Goal: Information Seeking & Learning: Find specific fact

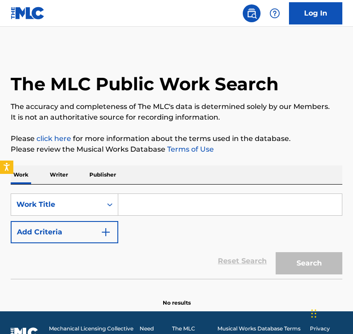
click at [149, 208] on input "Search Form" at bounding box center [230, 204] width 224 height 21
paste input "AMBITIONS"
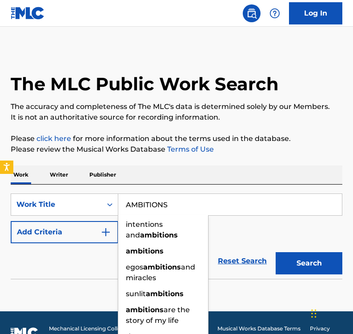
type input "AMBITIONS"
click at [78, 230] on button "Add Criteria" at bounding box center [65, 232] width 108 height 22
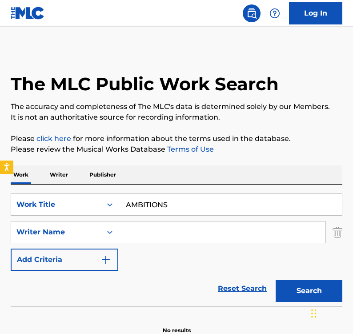
click at [161, 231] on input "Search Form" at bounding box center [221, 231] width 207 height 21
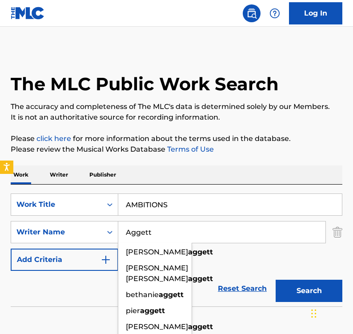
type input "Aggett"
click at [237, 267] on div "SearchWithCriteriab0bc4741-88a3-48ca-8979-bdf96367083a Work Title AMBITIONS Sea…" at bounding box center [177, 231] width 332 height 77
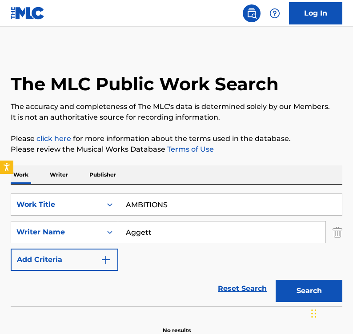
click at [315, 289] on button "Search" at bounding box center [309, 291] width 67 height 22
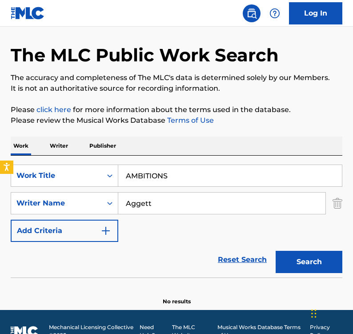
scroll to position [48, 0]
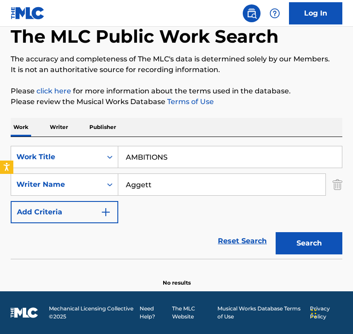
click at [185, 156] on input "AMBITIONS" at bounding box center [230, 156] width 224 height 21
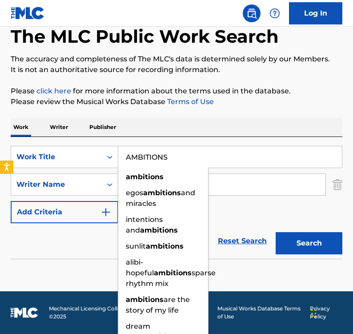
paste input "NGEL"
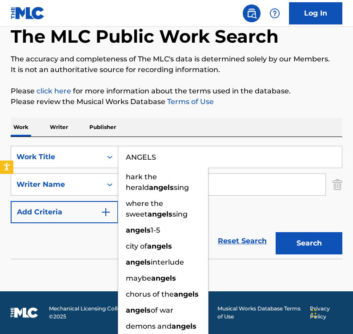
type input "ANGELS"
click at [300, 246] on button "Search" at bounding box center [309, 243] width 67 height 22
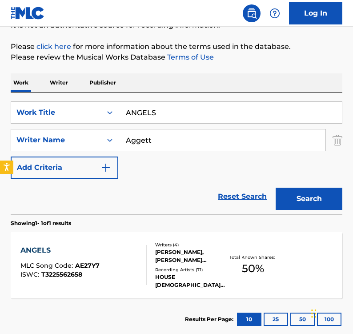
scroll to position [108, 0]
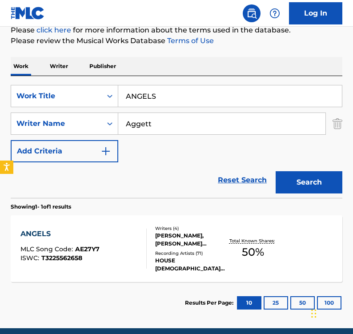
click at [135, 247] on div "ANGELS MLC Song Code : AE27Y7 ISWC : T3225562658" at bounding box center [83, 249] width 126 height 40
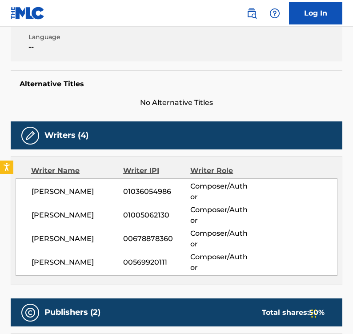
scroll to position [151, 0]
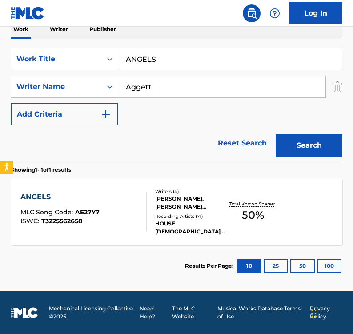
scroll to position [145, 0]
click at [166, 56] on input "ANGELS" at bounding box center [230, 58] width 224 height 21
paste input "BE STRONG"
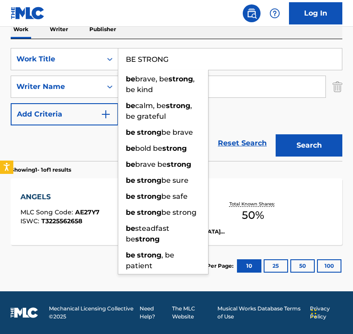
type input "BE STRONG"
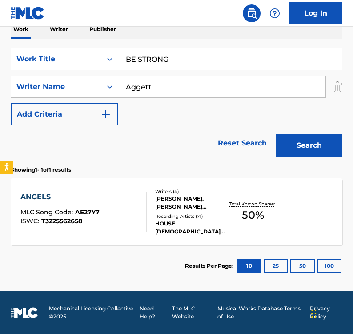
click at [301, 144] on button "Search" at bounding box center [309, 145] width 67 height 22
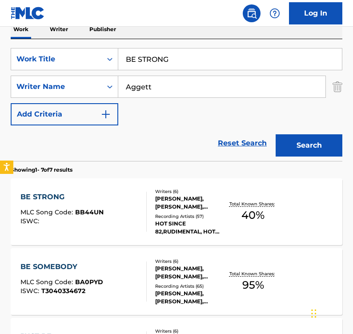
click at [129, 202] on div "BE STRONG MLC Song Code : BB44UN ISWC :" at bounding box center [83, 212] width 126 height 40
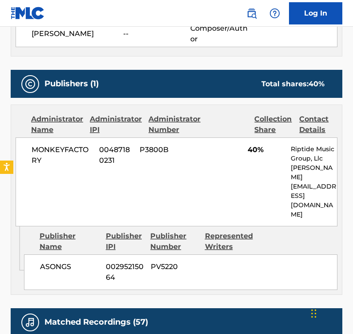
scroll to position [490, 0]
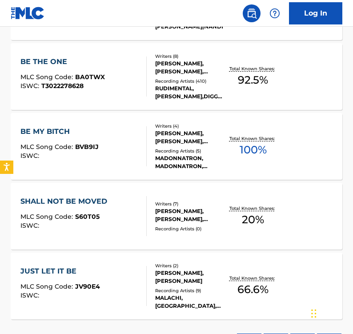
scroll to position [145, 0]
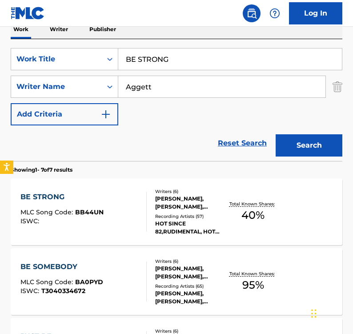
click at [176, 55] on input "BE STRONG" at bounding box center [230, 58] width 224 height 21
paste input "LEND"
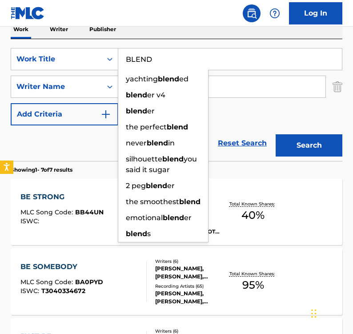
type input "BLEND"
click at [287, 137] on button "Search" at bounding box center [309, 145] width 67 height 22
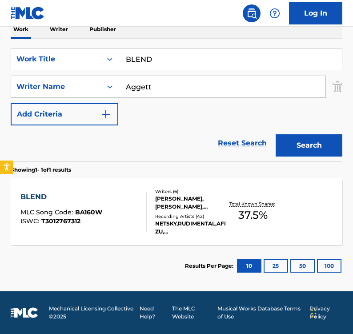
click at [139, 219] on div "BLEND MLC Song Code : BA160W ISWC : T3012767312" at bounding box center [83, 212] width 126 height 40
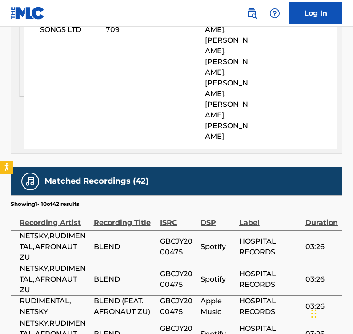
scroll to position [828, 0]
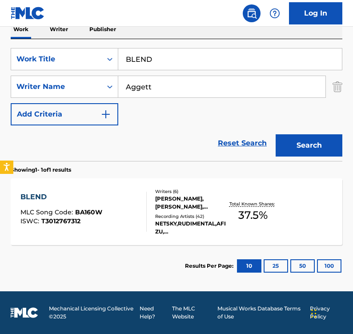
scroll to position [145, 0]
click at [170, 56] on input "BLEND" at bounding box center [230, 58] width 224 height 21
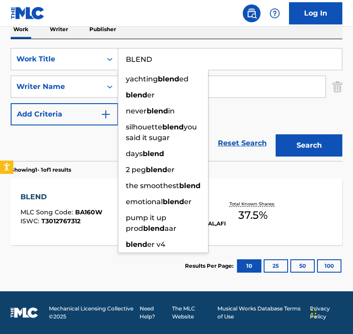
paste input "SS HER SOUL"
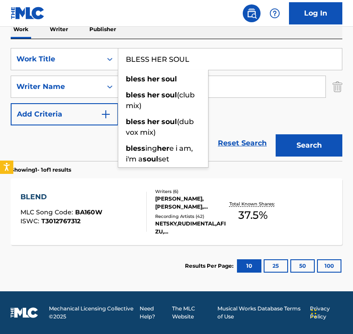
type input "BLESS HER SOUL"
click at [321, 139] on button "Search" at bounding box center [309, 145] width 67 height 22
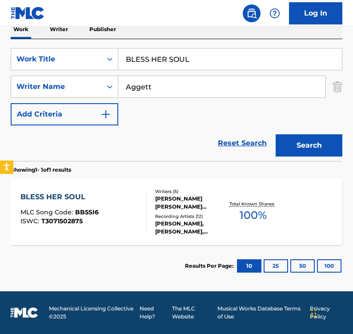
click at [134, 211] on div "BLESS HER SOUL MLC Song Code : BB5SI6 ISWC : T3071502875" at bounding box center [83, 212] width 126 height 40
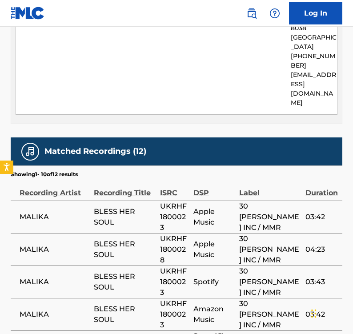
scroll to position [971, 0]
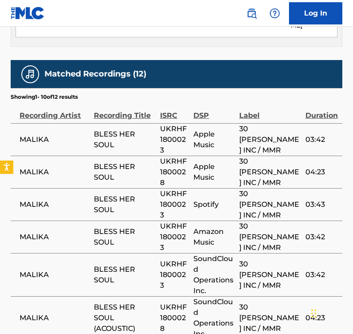
click at [180, 124] on span "UKRHF1800023" at bounding box center [174, 140] width 29 height 32
copy span "UKRHF1800023"
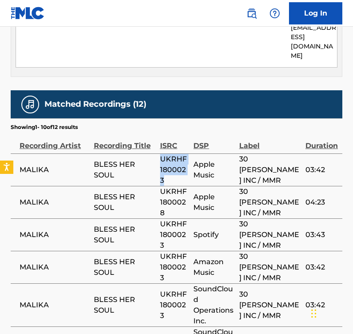
scroll to position [888, 0]
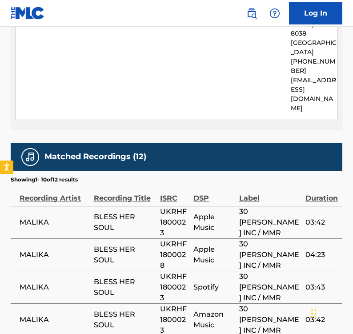
click at [176, 239] on span "UKRHF1800028" at bounding box center [174, 255] width 29 height 32
copy span "UKRHF1800028"
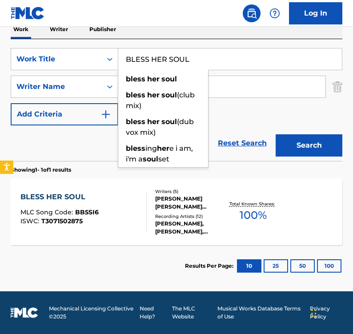
click at [181, 63] on input "BLESS HER SOUL" at bounding box center [230, 58] width 224 height 21
paste input "RING IT HOME"
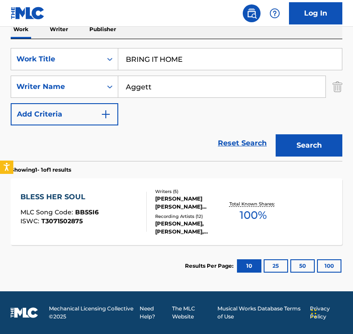
click at [267, 120] on div "SearchWithCriteriab0bc4741-88a3-48ca-8979-bdf96367083a Work Title BRING IT HOME…" at bounding box center [177, 86] width 332 height 77
click at [308, 149] on button "Search" at bounding box center [309, 145] width 67 height 22
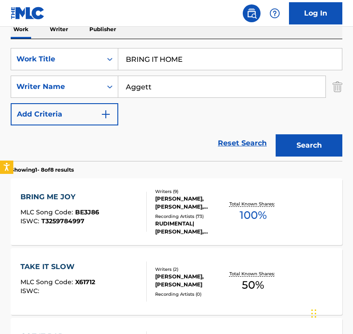
click at [191, 60] on input "BRING IT HOME" at bounding box center [230, 58] width 224 height 21
paste input "CHERRY RED"
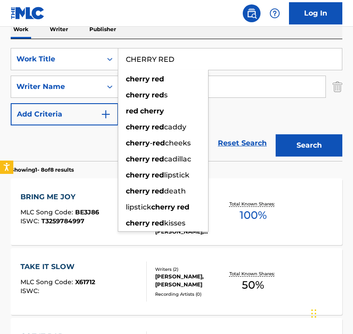
click at [287, 142] on button "Search" at bounding box center [309, 145] width 67 height 22
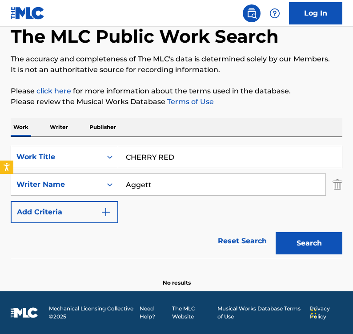
scroll to position [48, 0]
click at [189, 153] on input "CHERRY RED" at bounding box center [230, 156] width 224 height 21
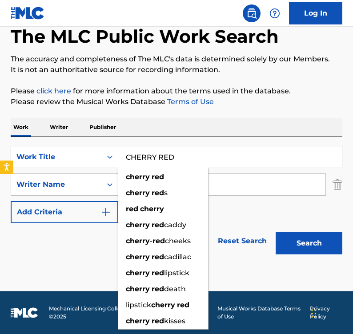
paste input "OME ROLL WITH ME"
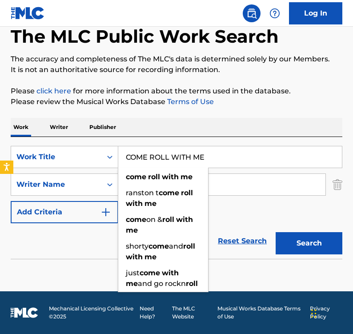
click at [316, 258] on div "Search" at bounding box center [306, 241] width 71 height 36
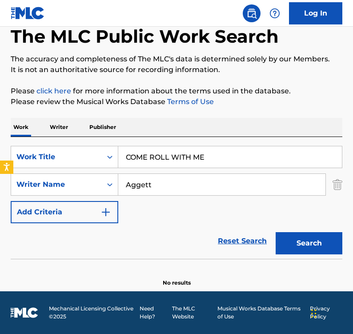
click at [306, 240] on button "Search" at bounding box center [309, 243] width 67 height 22
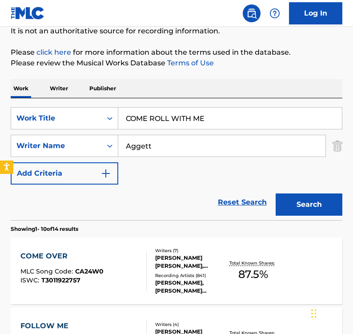
scroll to position [127, 0]
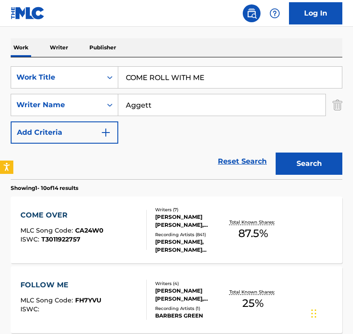
click at [230, 80] on input "COME ROLL WITH ME" at bounding box center [230, 77] width 224 height 21
paste input "PENSATOR"
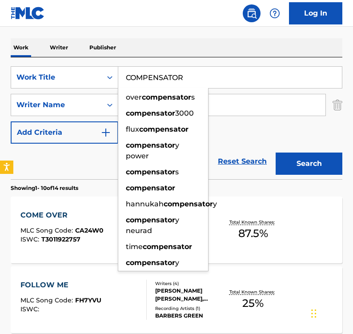
click at [306, 168] on button "Search" at bounding box center [309, 164] width 67 height 22
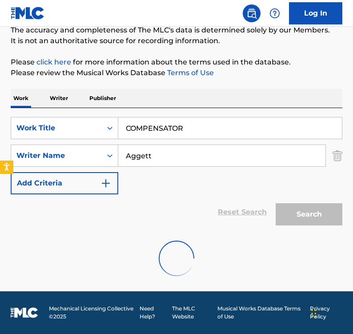
scroll to position [48, 0]
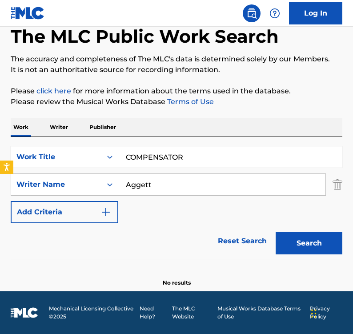
click at [207, 162] on input "COMPENSATOR" at bounding box center [230, 156] width 224 height 21
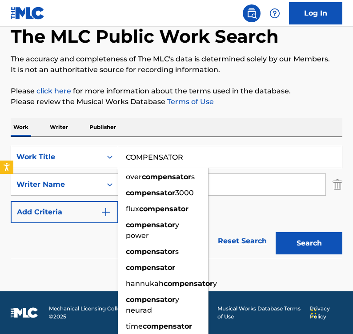
paste input "DANCING IN FLAMES"
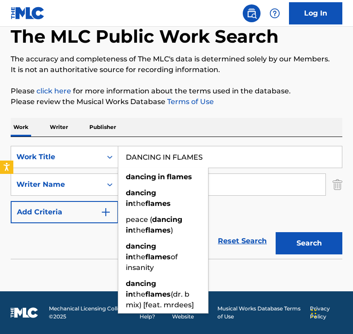
click at [309, 242] on button "Search" at bounding box center [309, 243] width 67 height 22
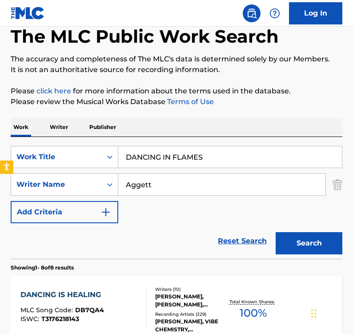
click at [214, 157] on input "DANCING IN FLAMES" at bounding box center [230, 156] width 224 height 21
paste input "EAR BOY"
click at [285, 250] on button "Search" at bounding box center [309, 243] width 67 height 22
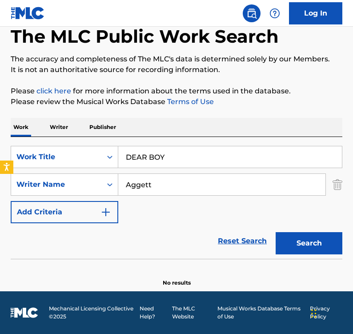
click at [189, 160] on input "DEAR BOY" at bounding box center [230, 156] width 224 height 21
paste input "ON'T WORRY BOUT ME"
click at [297, 237] on button "Search" at bounding box center [309, 243] width 67 height 22
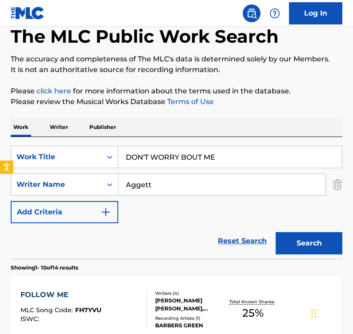
click at [205, 159] on input "DON'T WORRY BOUT ME" at bounding box center [230, 156] width 224 height 21
paste input "ELEVATION"
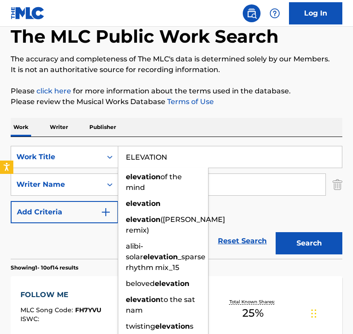
type input "ELEVATION"
click at [292, 241] on button "Search" at bounding box center [309, 243] width 67 height 22
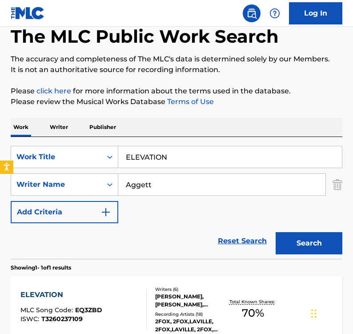
click at [118, 298] on div "ELEVATION MLC Song Code : EQ3ZBD ISWC : T3260237109" at bounding box center [83, 309] width 126 height 40
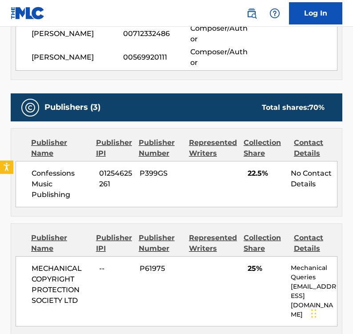
scroll to position [454, 0]
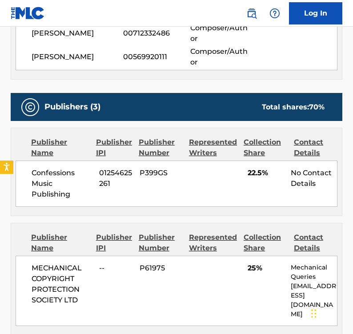
scroll to position [48, 0]
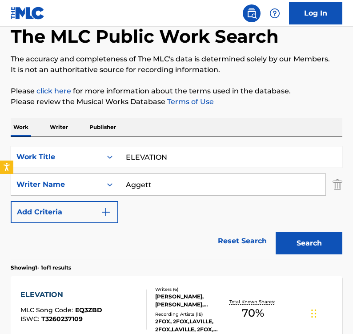
click at [175, 153] on input "ELEVATION" at bounding box center [230, 156] width 224 height 21
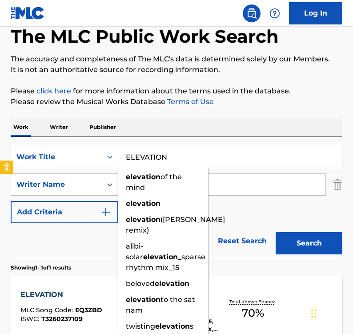
paste input "SSO MNEMONIC"
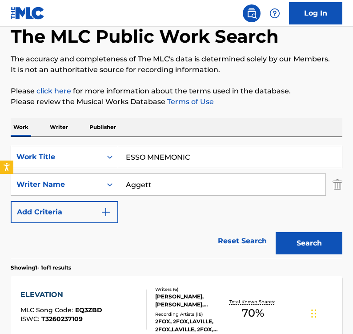
click at [304, 244] on button "Search" at bounding box center [309, 243] width 67 height 22
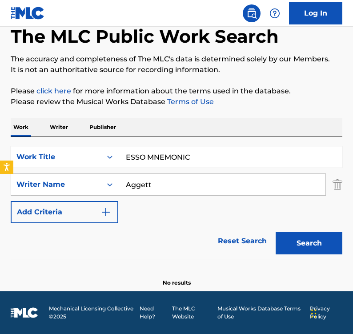
click at [154, 154] on input "ESSO MNEMONIC" at bounding box center [230, 156] width 224 height 21
paste input "FEEL THE CLOUDS"
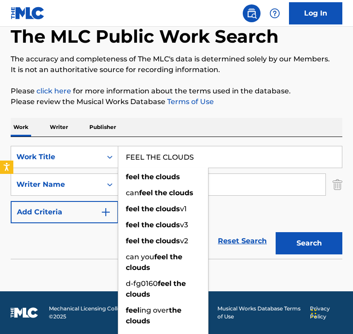
type input "FEEL THE CLOUDS"
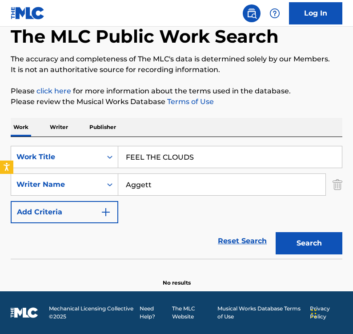
click at [311, 239] on button "Search" at bounding box center [309, 243] width 67 height 22
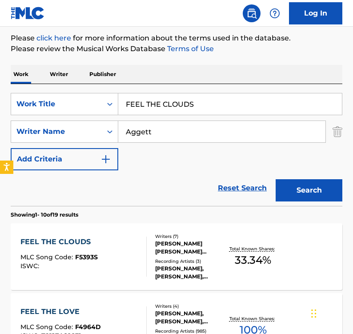
scroll to position [114, 0]
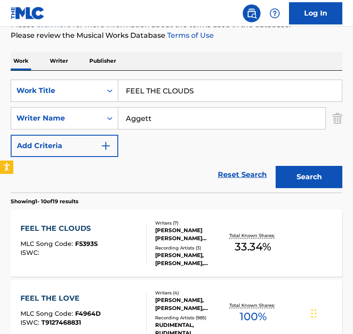
click at [121, 242] on div "FEEL THE CLOUDS MLC Song Code : F5393S ISWC :" at bounding box center [83, 243] width 126 height 40
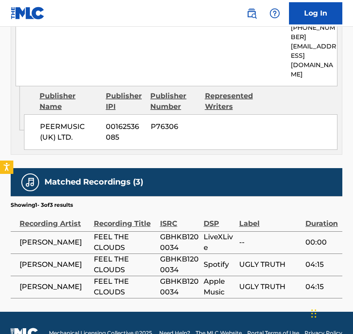
scroll to position [654, 0]
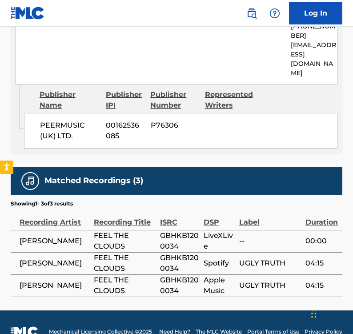
scroll to position [114, 0]
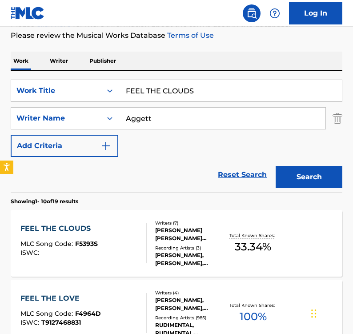
click at [169, 97] on input "FEEL THE CLOUDS" at bounding box center [230, 90] width 224 height 21
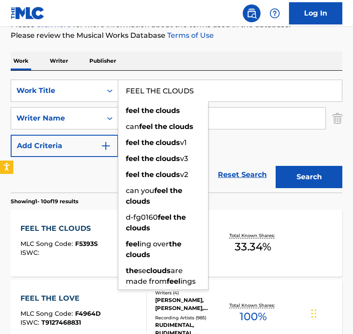
paste input "WD"
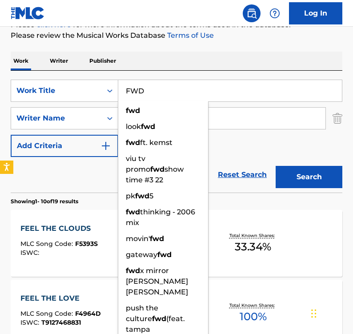
type input "FWD"
click at [296, 177] on button "Search" at bounding box center [309, 177] width 67 height 22
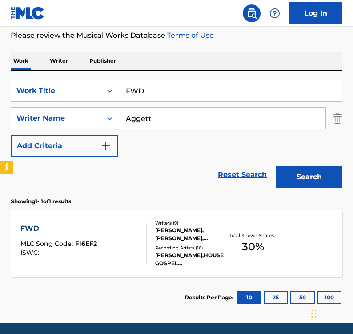
click at [130, 237] on div "FWD MLC Song Code : FI6EF2 ISWC :" at bounding box center [83, 243] width 126 height 40
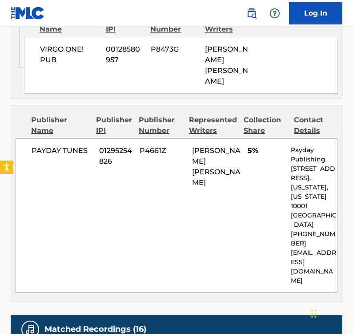
scroll to position [1147, 0]
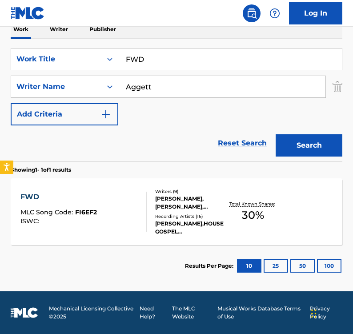
scroll to position [145, 0]
click at [148, 61] on input "FWD" at bounding box center [230, 58] width 224 height 21
paste input "GLOW IN THE DARK"
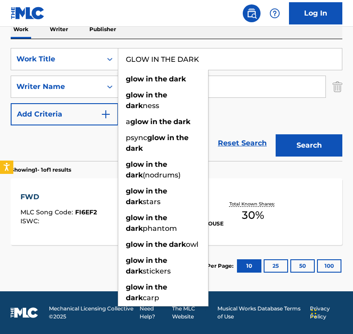
type input "GLOW IN THE DARK"
click at [314, 145] on button "Search" at bounding box center [309, 145] width 67 height 22
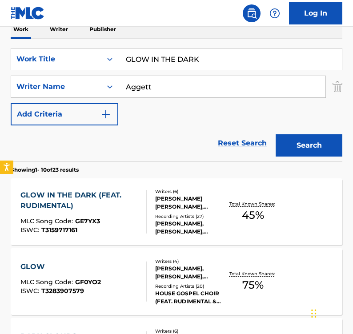
click at [137, 216] on div "GLOW IN THE DARK (FEAT. RUDIMENTAL) MLC Song Code : GE7YX3 ISWC : T3159717161" at bounding box center [79, 212] width 118 height 44
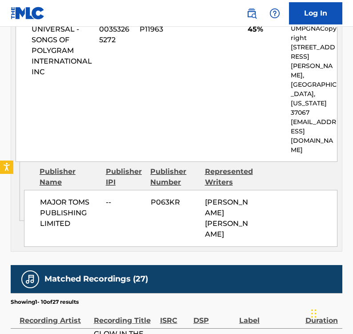
scroll to position [556, 0]
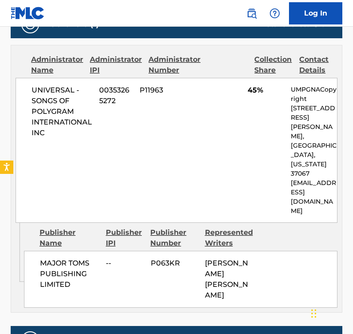
scroll to position [145, 0]
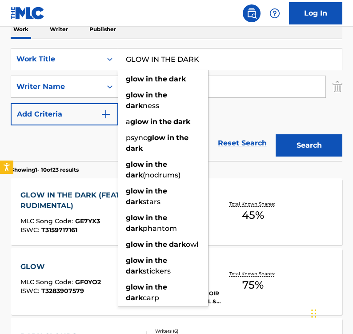
click at [161, 59] on input "GLOW IN THE DARK" at bounding box center [230, 58] width 224 height 21
paste input "ONE FOR THE NIGHT"
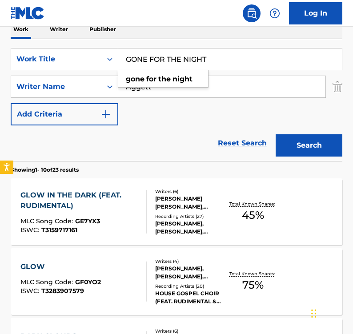
type input "GONE FOR THE NIGHT"
click at [92, 143] on div "Reset Search Search" at bounding box center [177, 143] width 332 height 36
click at [327, 145] on button "Search" at bounding box center [309, 145] width 67 height 22
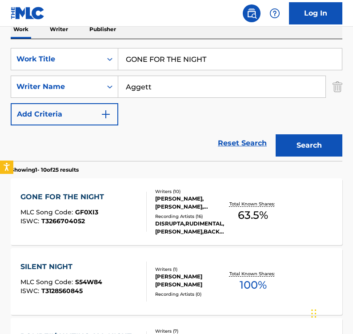
click at [113, 218] on div "GONE FOR THE NIGHT MLC Song Code : GF0XI3 ISWC : T3266704052" at bounding box center [83, 212] width 126 height 40
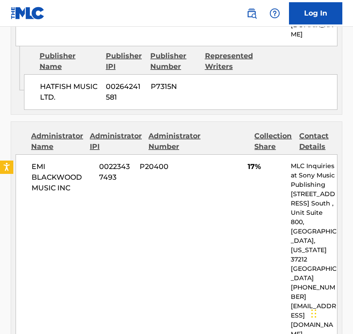
scroll to position [1428, 0]
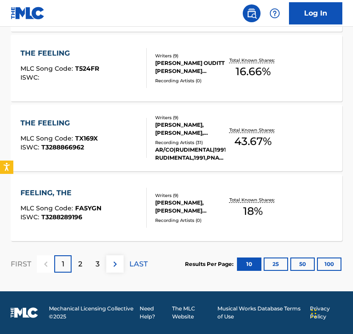
scroll to position [145, 0]
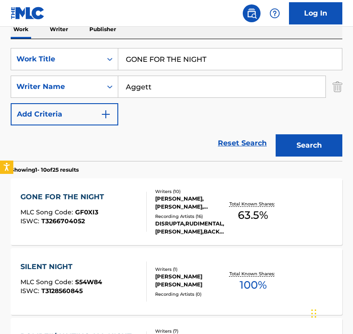
click at [165, 55] on input "GONE FOR THE NIGHT" at bounding box center [230, 58] width 224 height 21
paste input "HIDE AND SEEK"
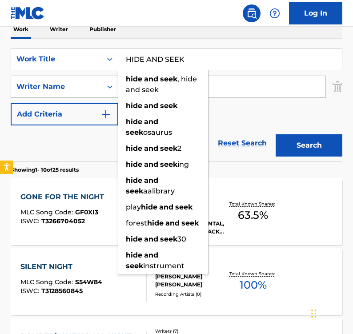
type input "HIDE AND SEEK"
click at [276, 134] on button "Search" at bounding box center [309, 145] width 67 height 22
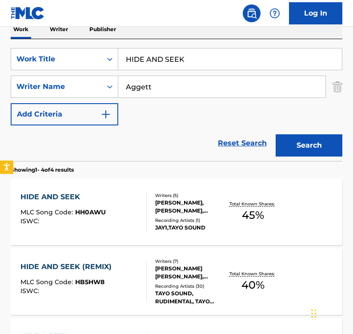
click at [116, 198] on div "HIDE AND SEEK MLC Song Code : HH0AWU ISWC :" at bounding box center [83, 212] width 126 height 40
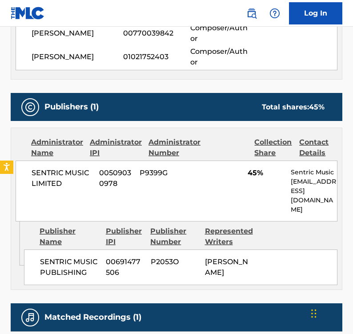
scroll to position [432, 0]
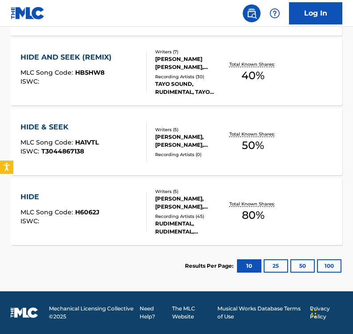
scroll to position [145, 0]
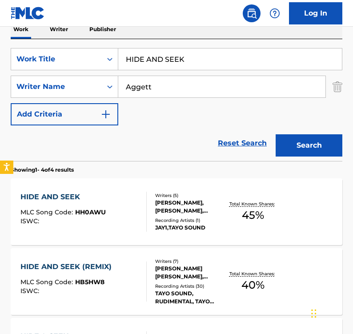
click at [176, 57] on input "HIDE AND SEEK" at bounding box center [230, 58] width 224 height 21
paste input "GH ON YOUR LOVE"
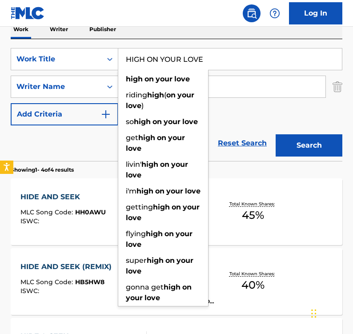
type input "HIGH ON YOUR LOVE"
click at [279, 151] on button "Search" at bounding box center [309, 145] width 67 height 22
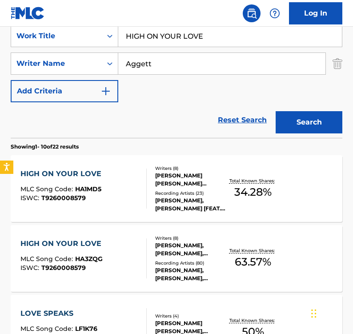
scroll to position [172, 0]
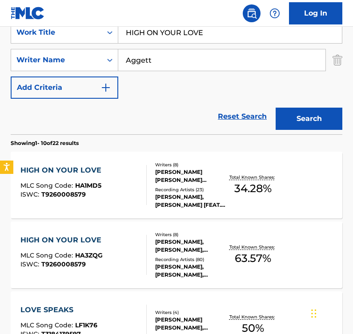
click at [129, 184] on div "HIGH ON YOUR LOVE MLC Song Code : HA1MD5 ISWC : T9260008579" at bounding box center [83, 185] width 126 height 40
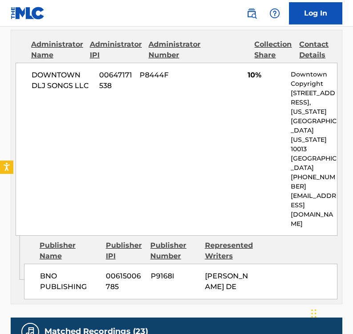
scroll to position [1169, 0]
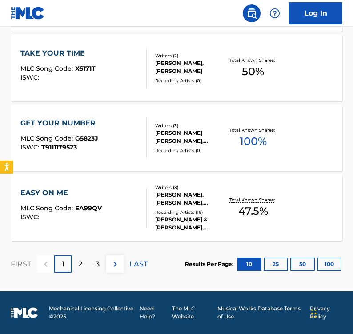
scroll to position [172, 0]
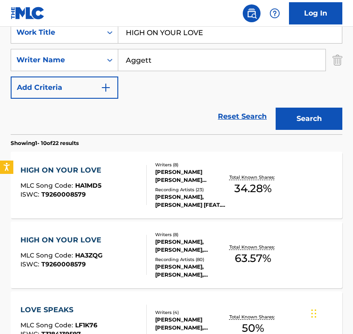
click at [202, 33] on input "HIGH ON YOUR LOVE" at bounding box center [230, 32] width 224 height 21
paste input "INNER FEAR"
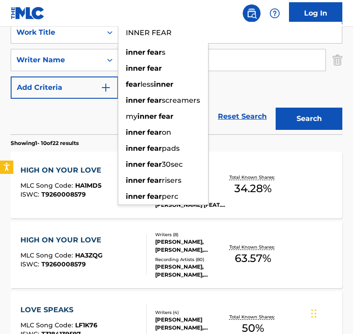
click at [291, 119] on button "Search" at bounding box center [309, 119] width 67 height 22
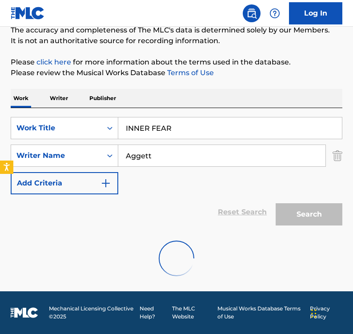
scroll to position [145, 0]
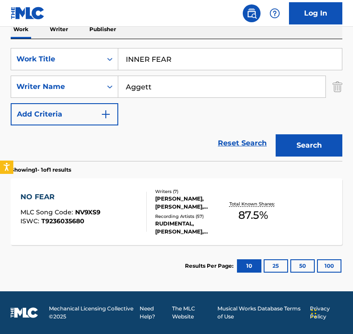
click at [203, 59] on input "INNER FEAR" at bounding box center [230, 58] width 224 height 21
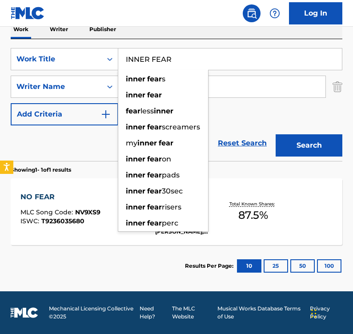
paste input "REACHES"
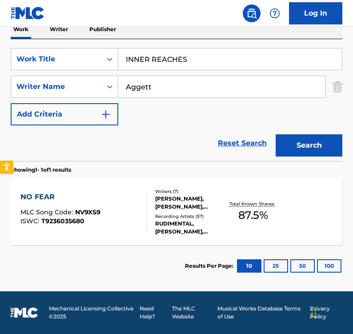
click at [322, 137] on button "Search" at bounding box center [309, 145] width 67 height 22
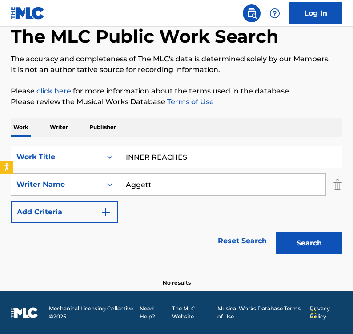
click at [161, 155] on input "INNER REACHES" at bounding box center [230, 156] width 224 height 21
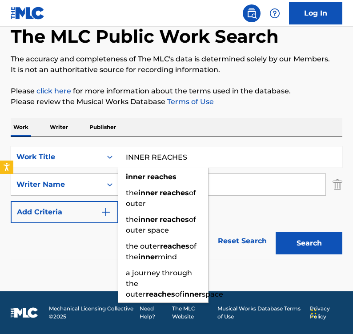
paste input "VISION"
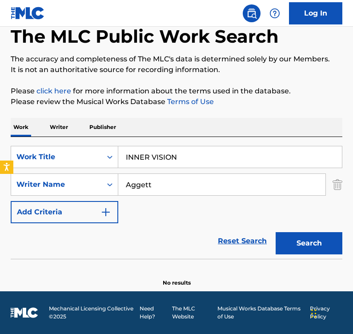
click at [303, 249] on button "Search" at bounding box center [309, 243] width 67 height 22
click at [197, 157] on input "INNER VISION" at bounding box center [230, 156] width 224 height 21
paste input "JAM SONG"
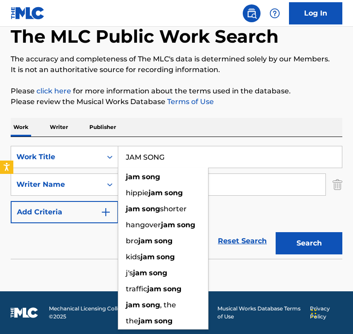
type input "JAM SONG"
click at [291, 243] on button "Search" at bounding box center [309, 243] width 67 height 22
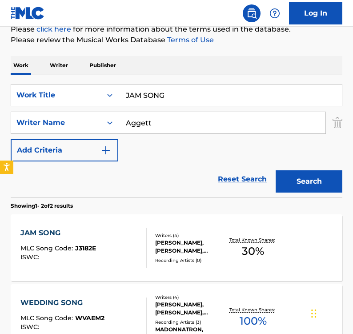
scroll to position [125, 0]
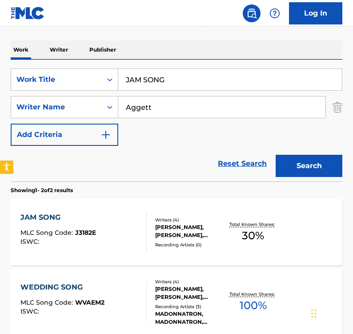
click at [115, 245] on div "JAM SONG MLC Song Code : J3182E ISWC :" at bounding box center [83, 232] width 126 height 40
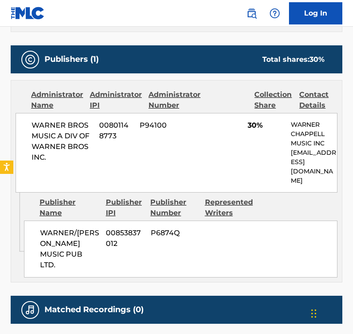
scroll to position [526, 0]
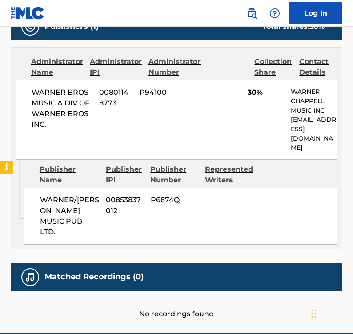
scroll to position [125, 0]
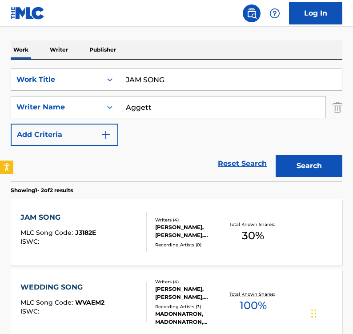
click at [157, 76] on input "JAM SONG" at bounding box center [230, 79] width 224 height 21
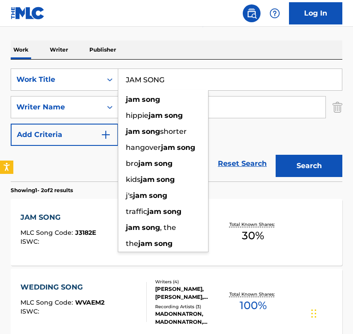
paste input "LAY IT ALL ON ME"
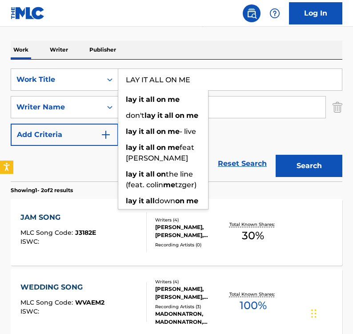
type input "LAY IT ALL ON ME"
click at [305, 164] on button "Search" at bounding box center [309, 166] width 67 height 22
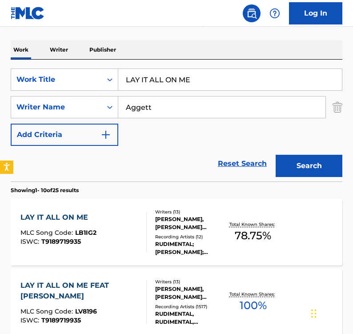
click at [128, 236] on div "LAY IT ALL ON ME MLC Song Code : LB1IG2 ISWC : T9189719935" at bounding box center [83, 232] width 126 height 40
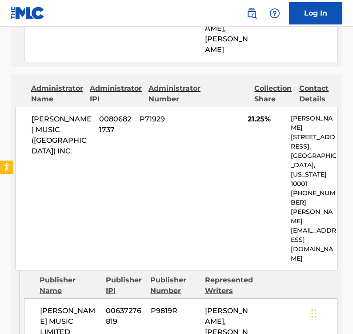
scroll to position [1901, 0]
